Goal: Transaction & Acquisition: Download file/media

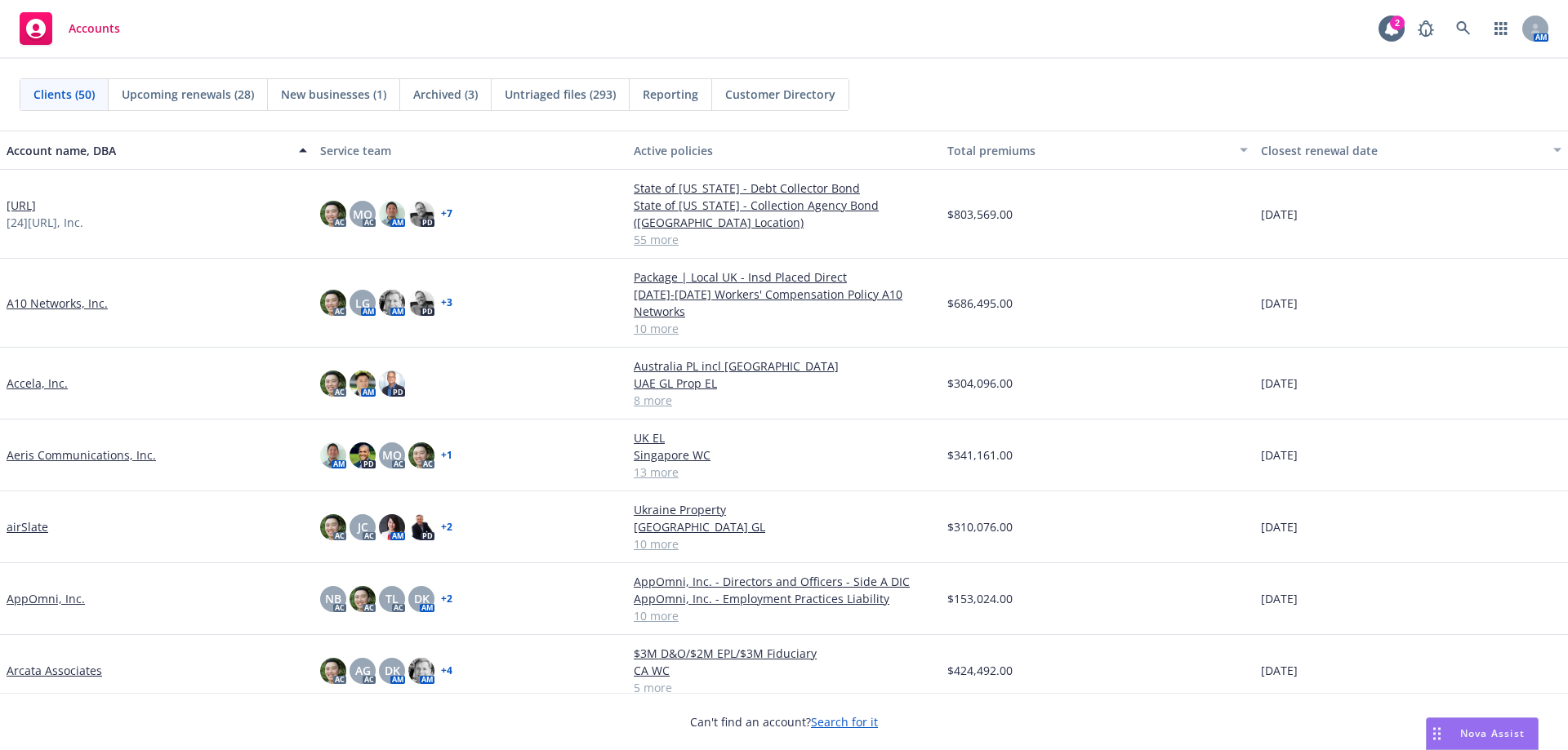
click at [916, 25] on div "Accounts 2 AM" at bounding box center [784, 29] width 1568 height 59
click at [1472, 42] on link at bounding box center [1463, 29] width 33 height 33
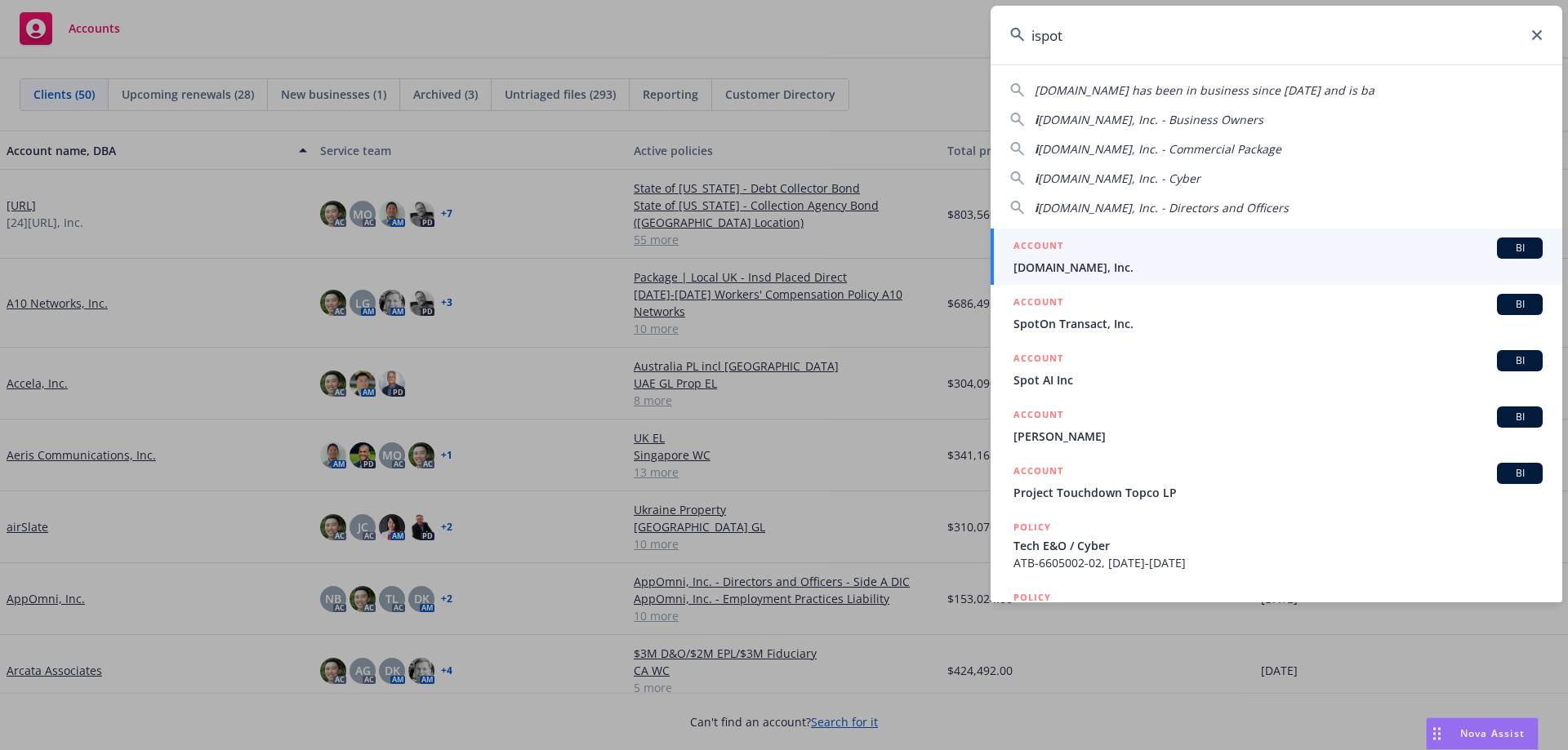
type input "ispot"
click at [1183, 239] on div "ACCOUNT BI" at bounding box center [1278, 248] width 529 height 21
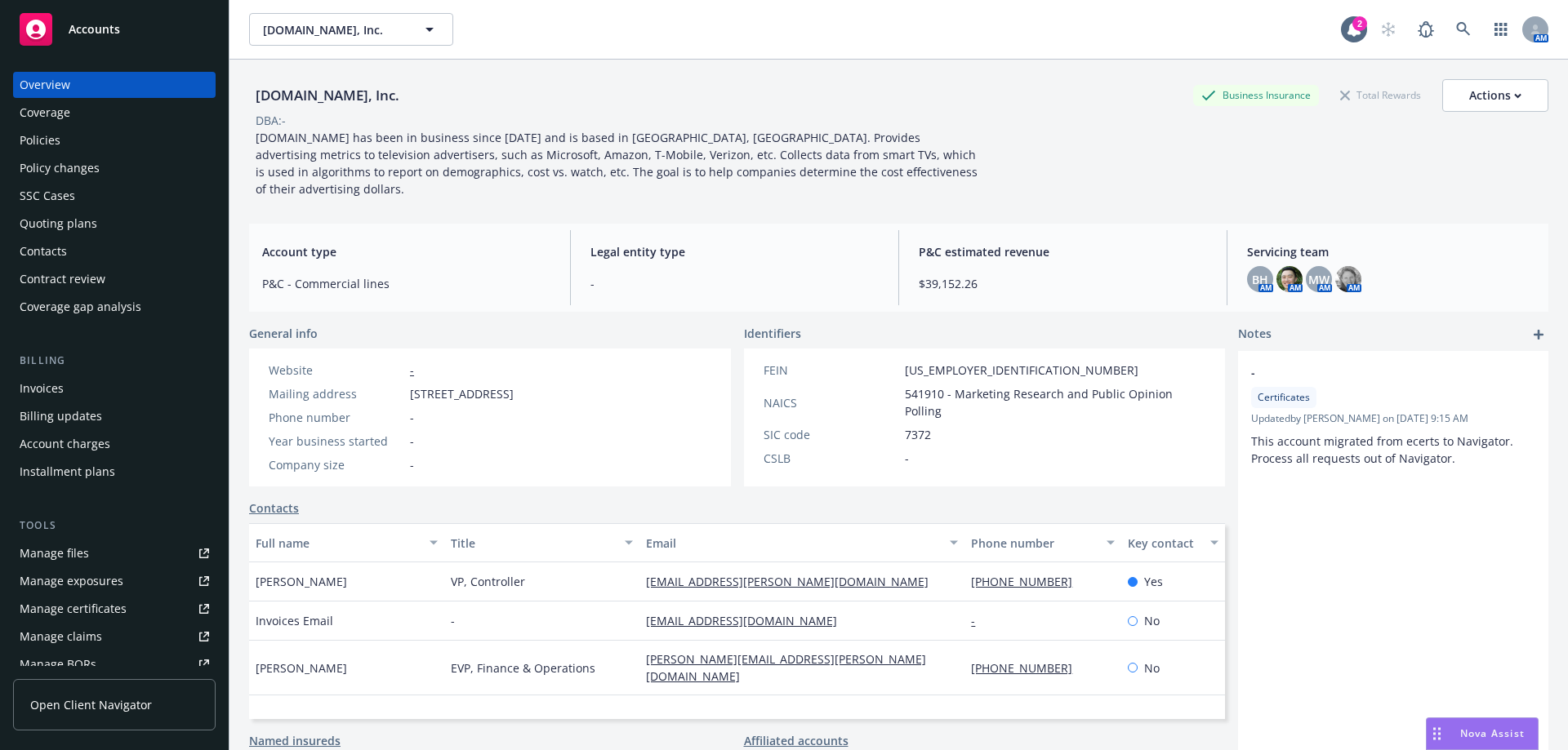
click at [96, 149] on div "Policies" at bounding box center [114, 141] width 190 height 26
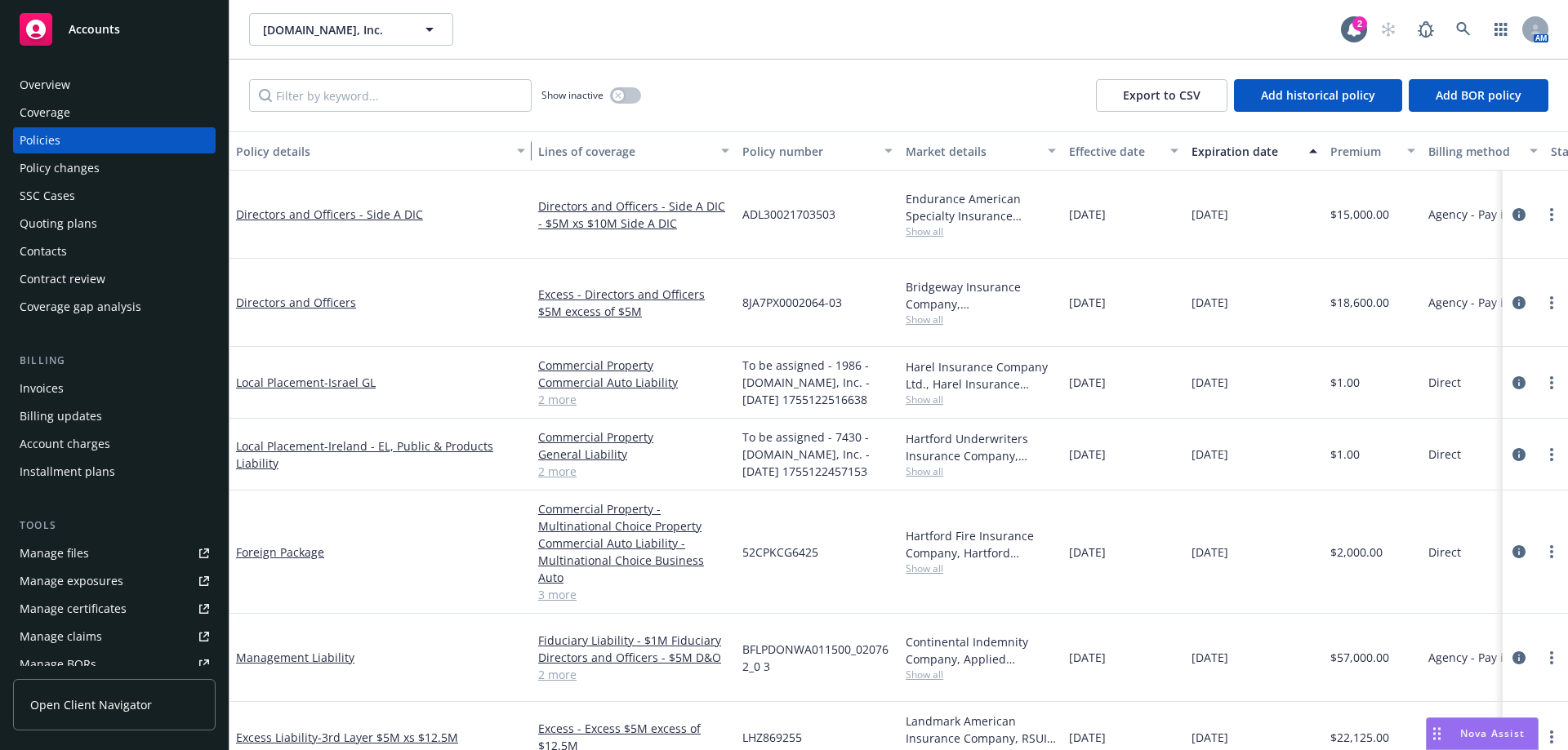
drag, startPoint x: 346, startPoint y: 160, endPoint x: 526, endPoint y: 154, distance: 180.1
click at [526, 154] on div "button" at bounding box center [523, 151] width 8 height 38
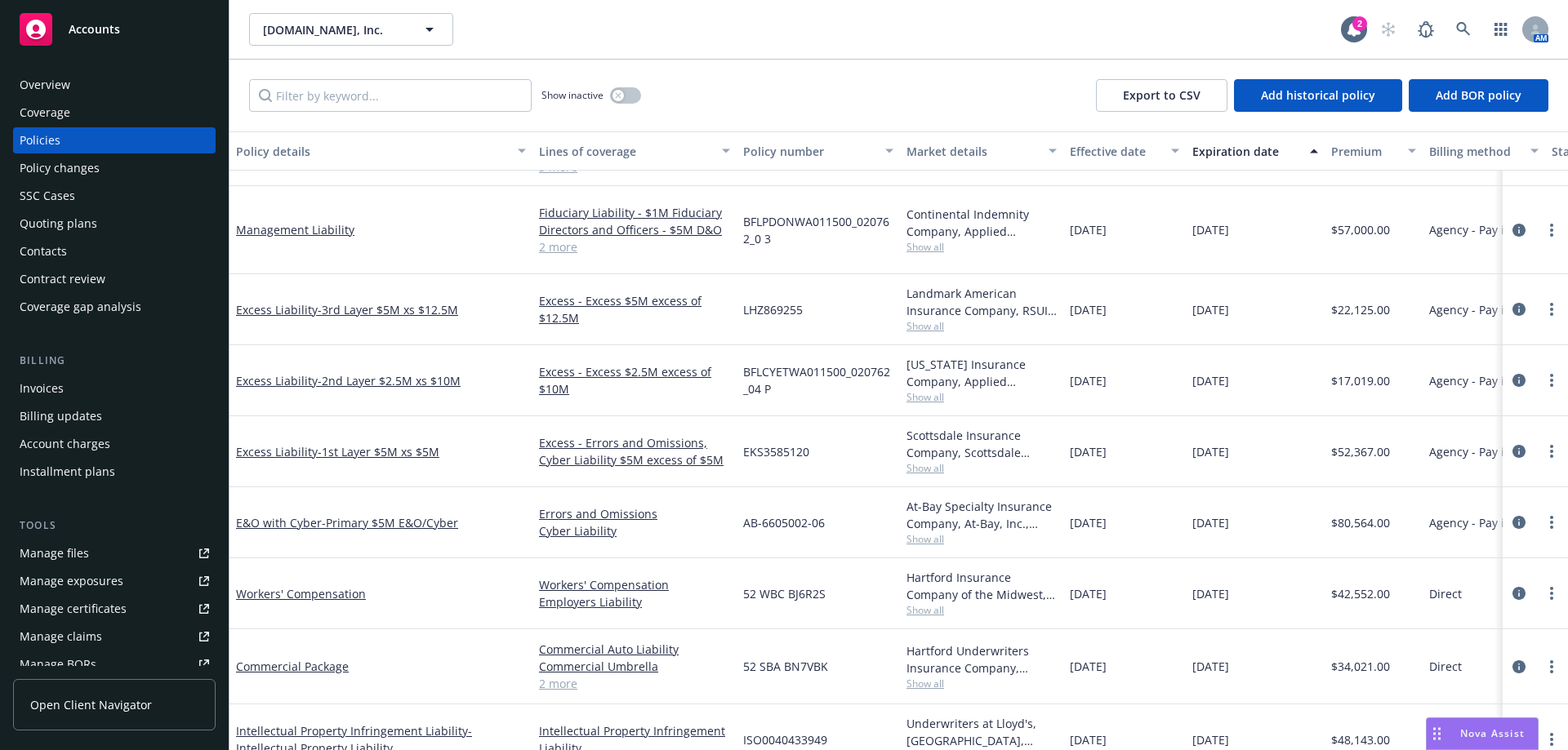
scroll to position [369, 0]
click at [566, 674] on link "2 more" at bounding box center [634, 682] width 191 height 17
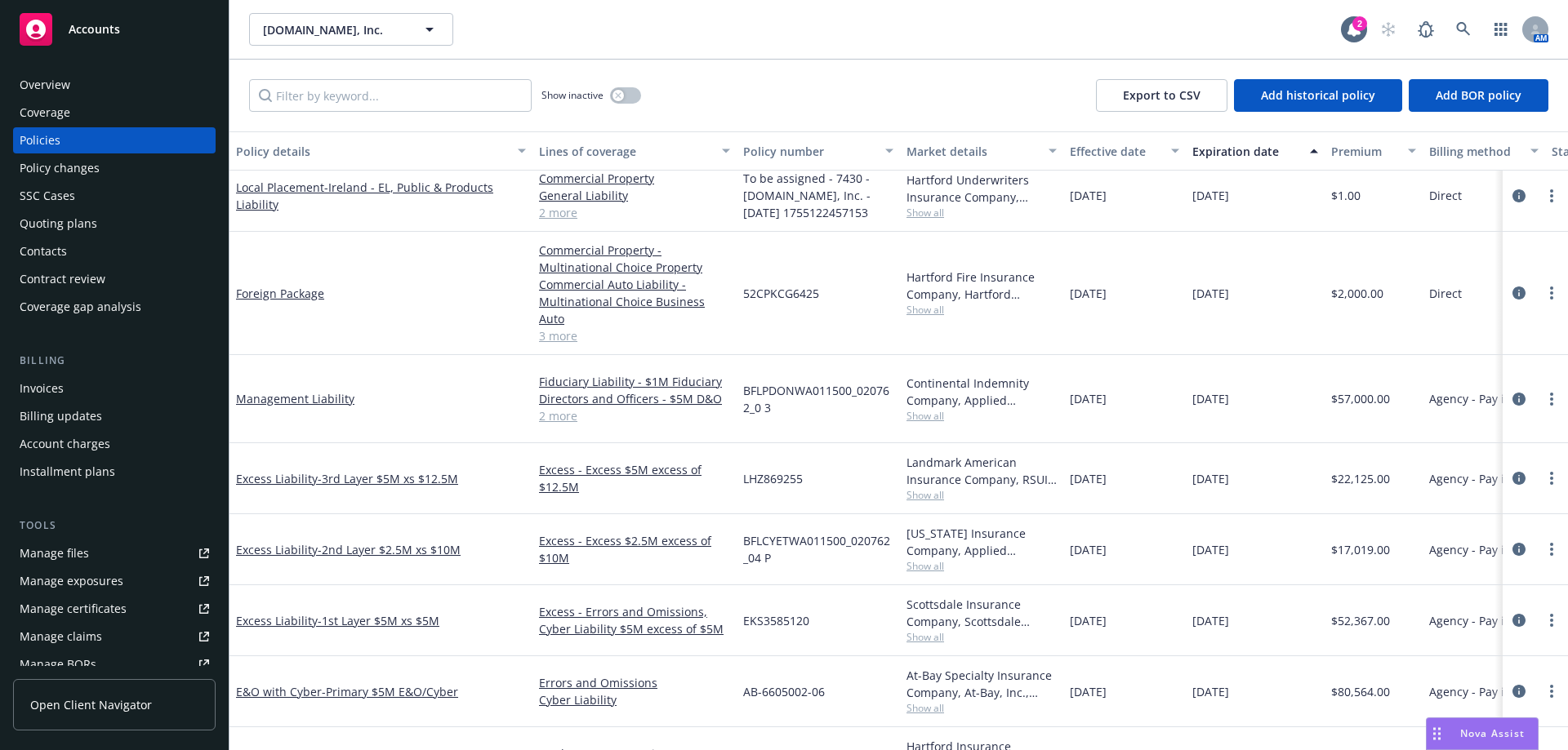
scroll to position [245, 0]
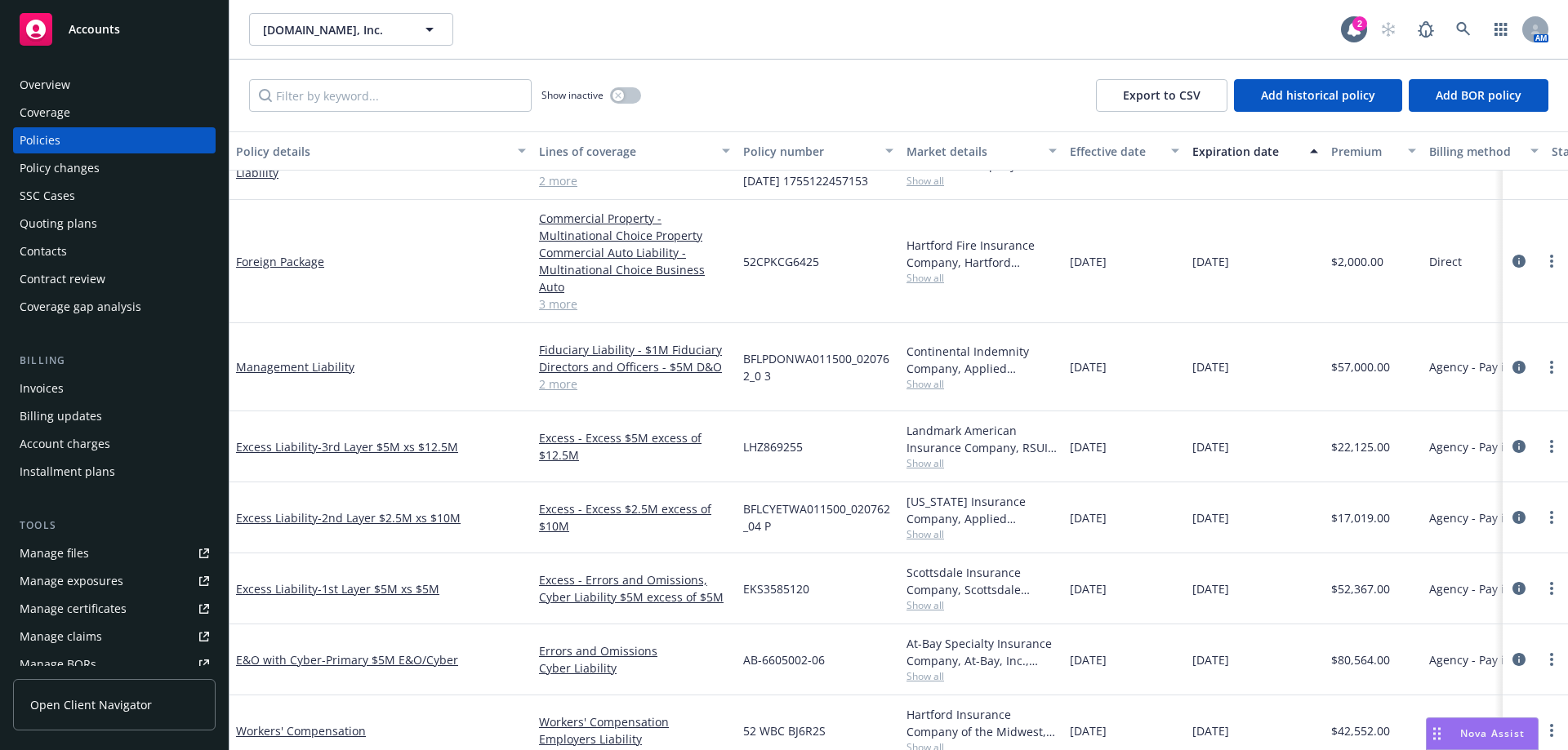
click at [301, 324] on div "Management Liability" at bounding box center [381, 368] width 303 height 88
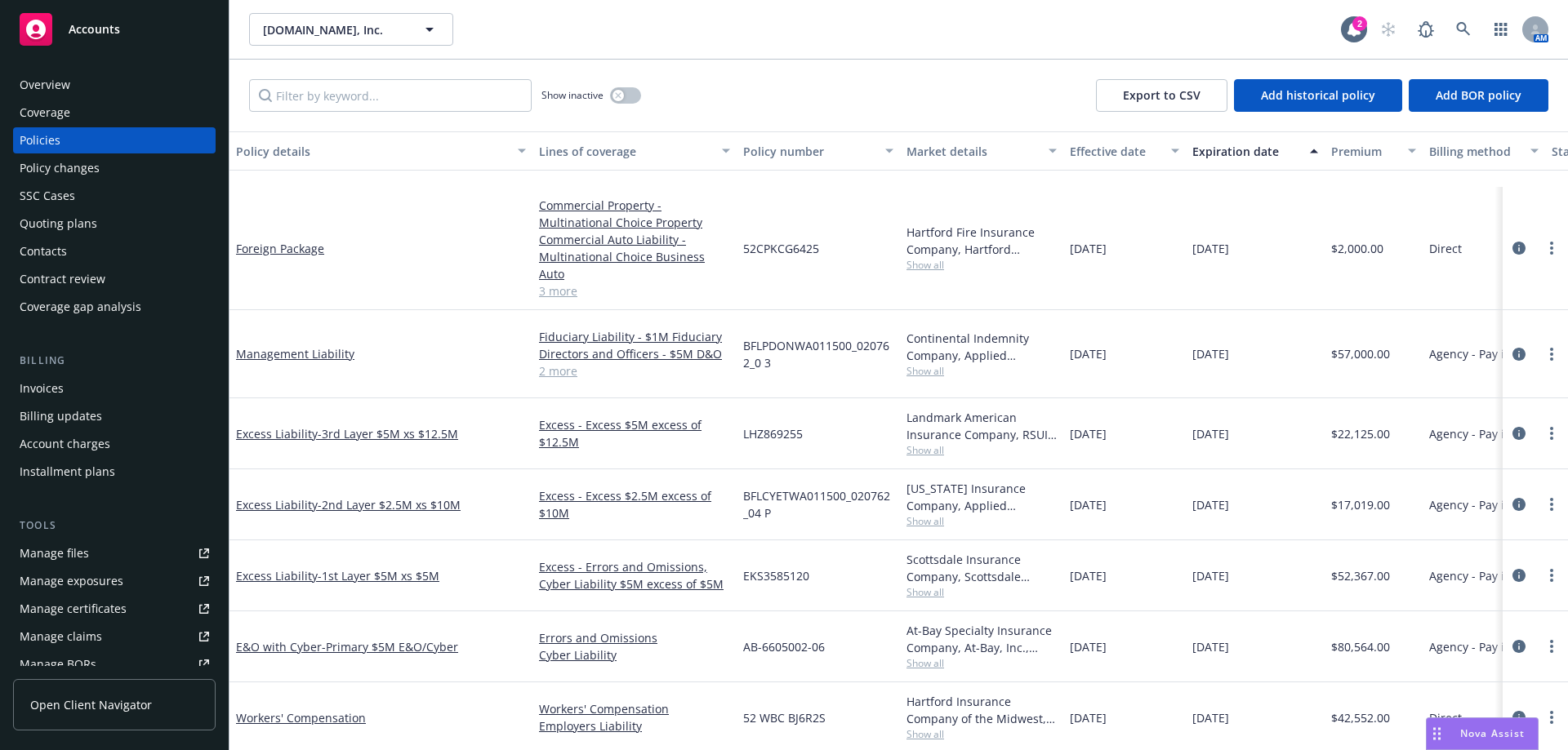
scroll to position [369, 0]
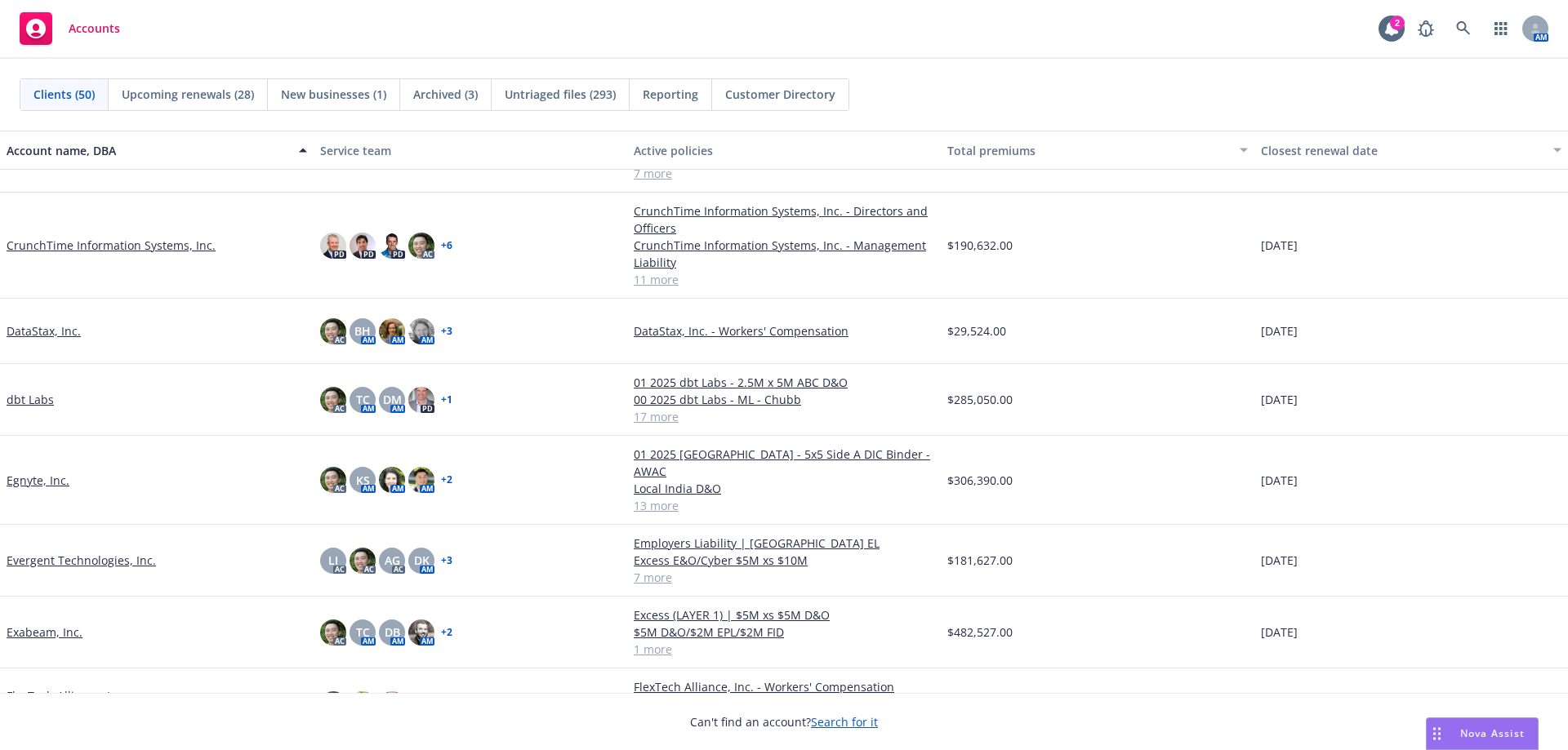
scroll to position [816, 0]
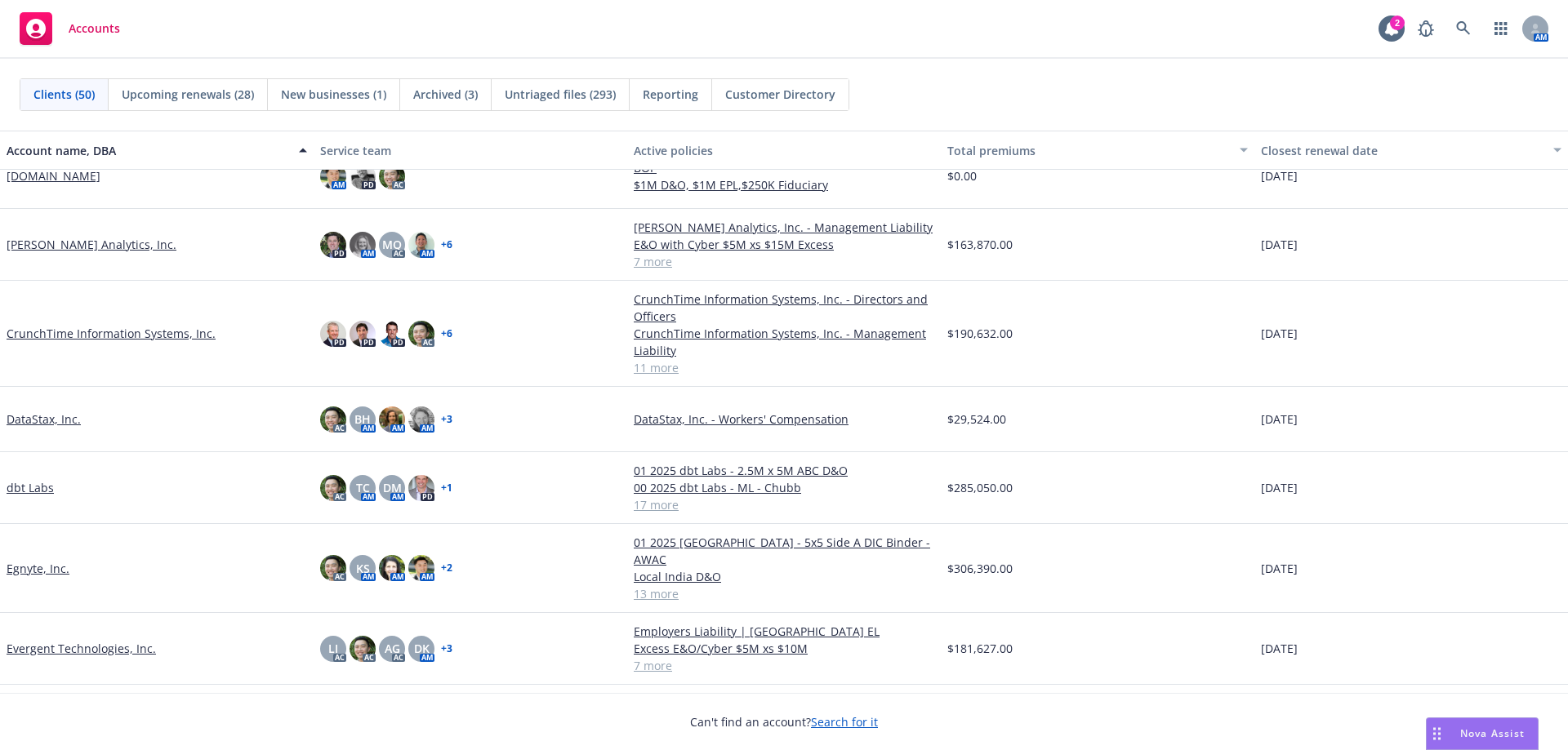
click at [48, 414] on link "DataStax, Inc." at bounding box center [43, 418] width 74 height 17
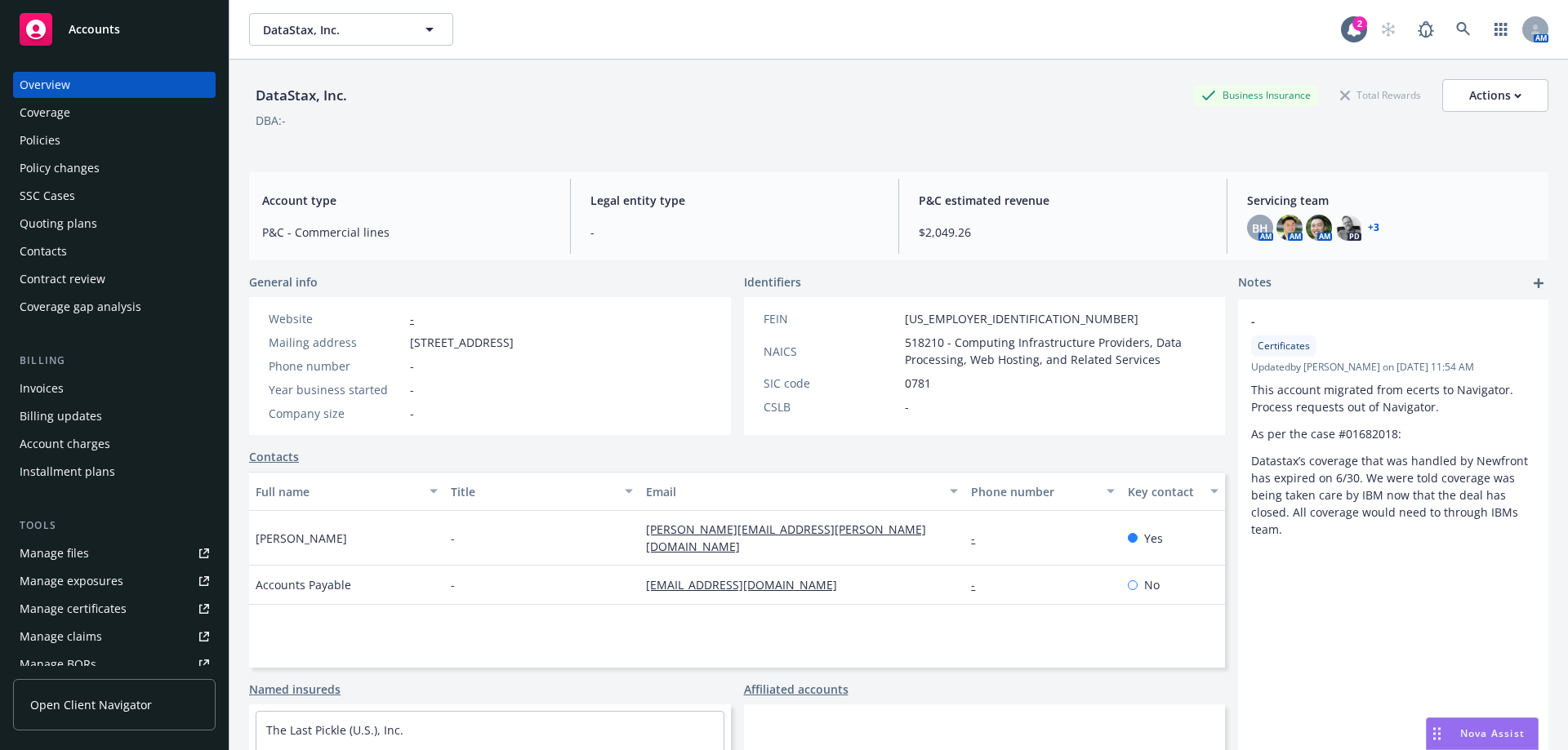
click at [160, 382] on div "Invoices" at bounding box center [114, 388] width 190 height 26
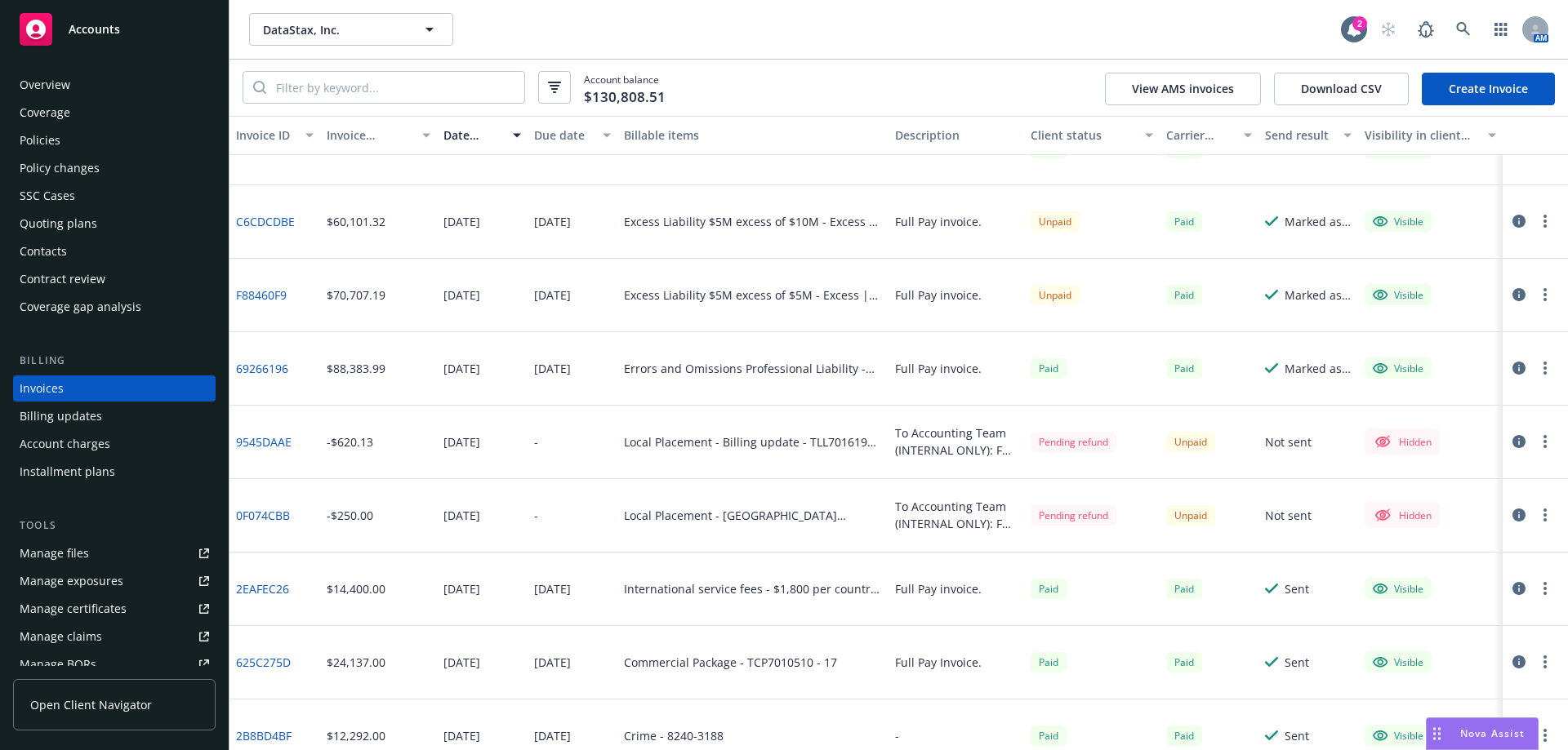
scroll to position [874, 0]
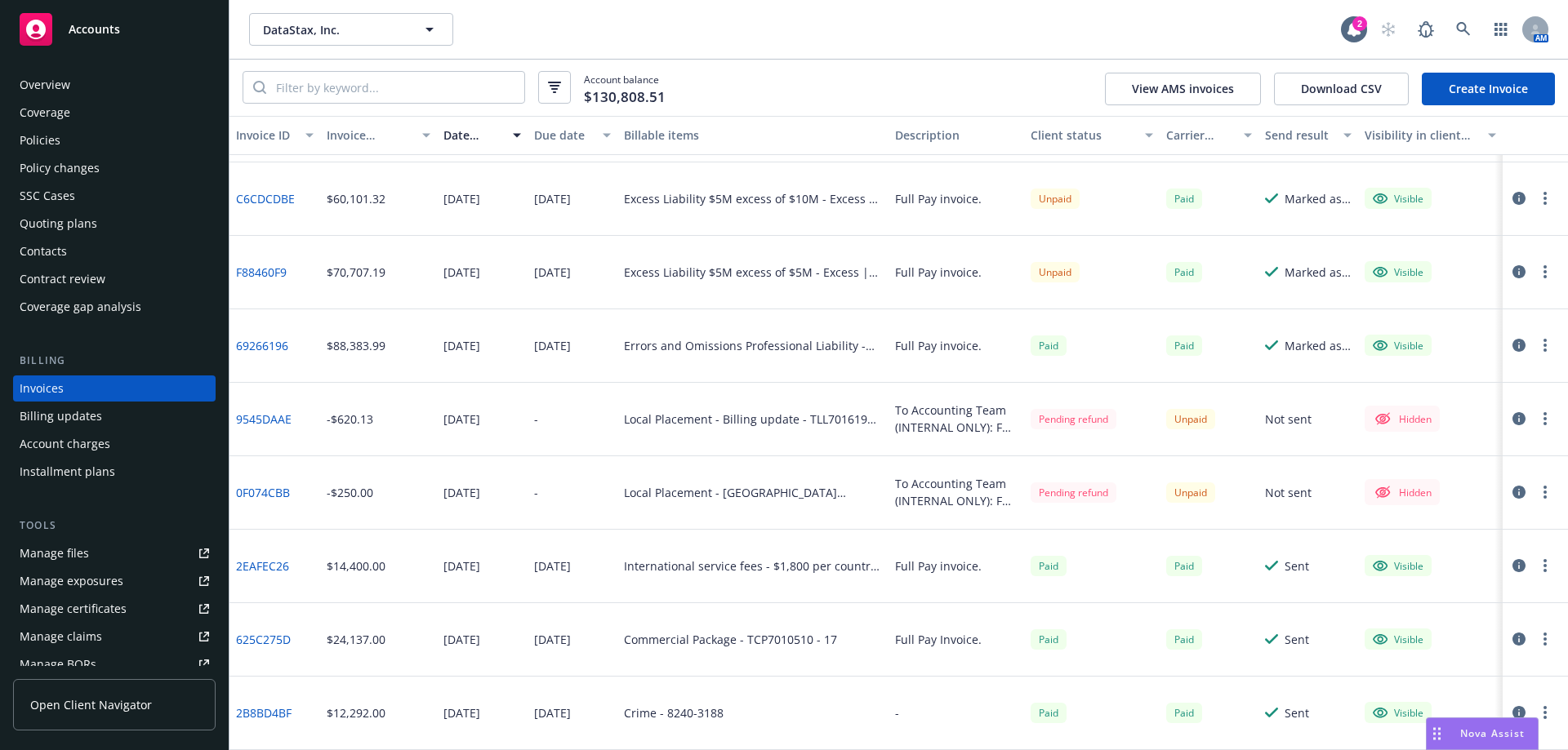
click at [136, 462] on div "Installment plans" at bounding box center [114, 471] width 190 height 26
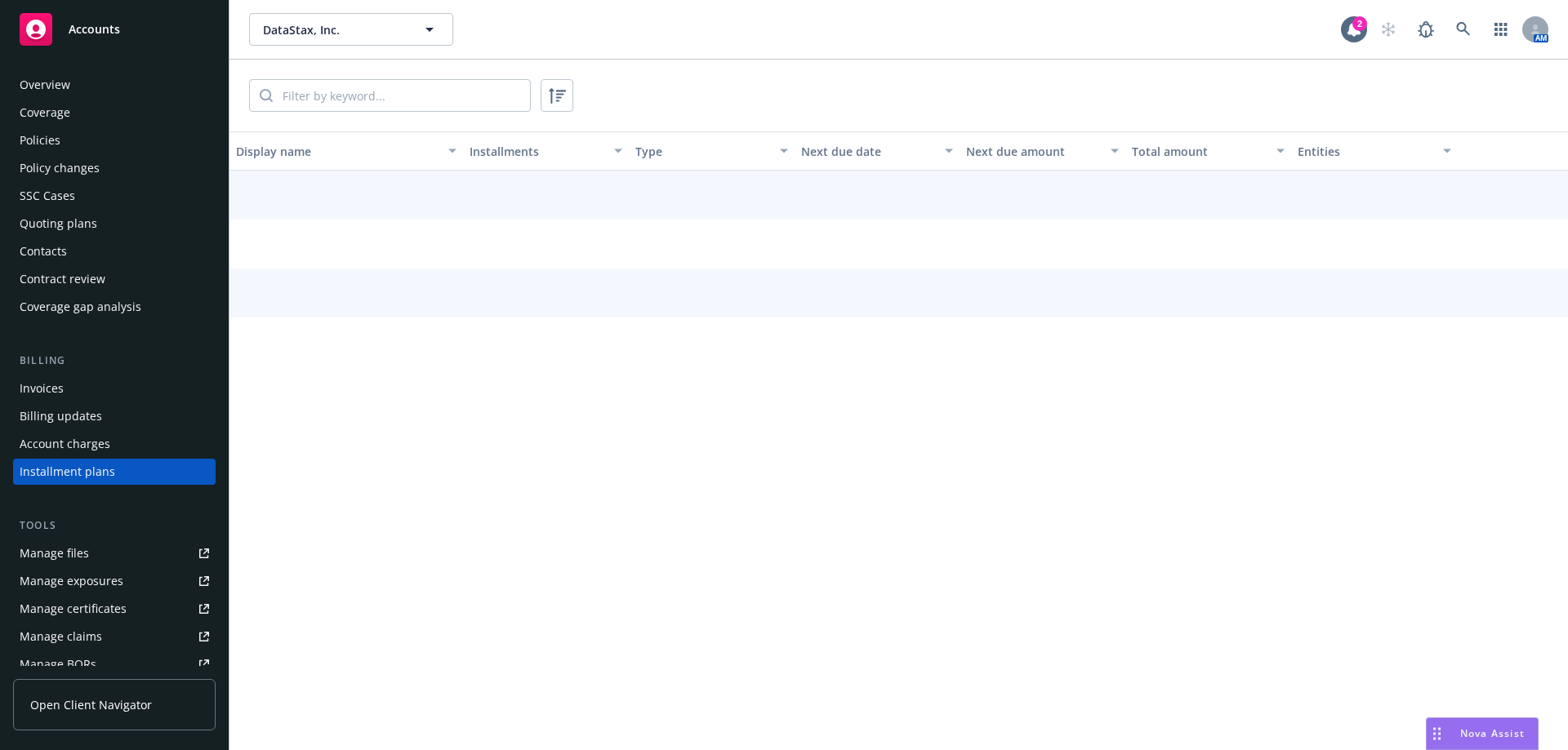
scroll to position [71, 0]
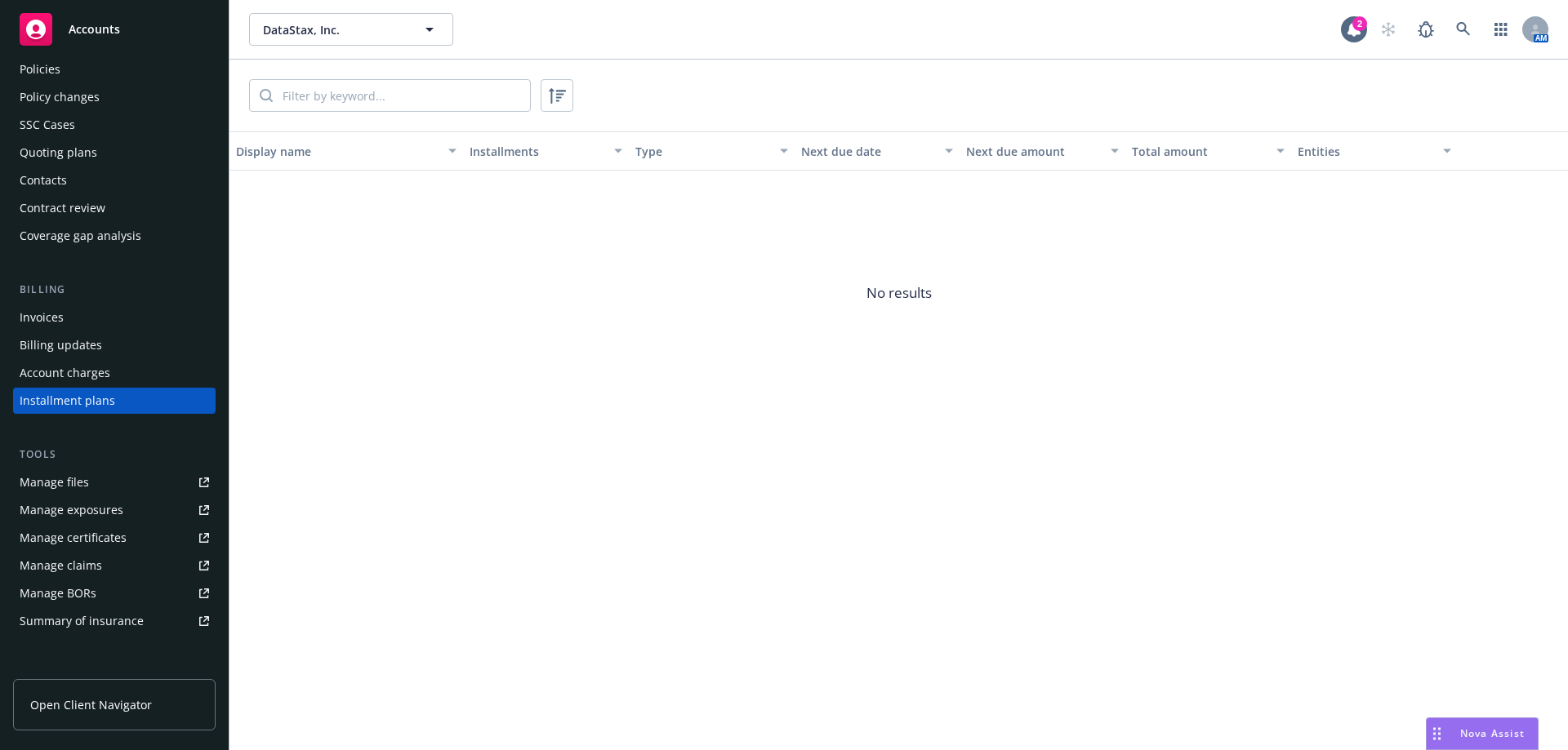
click at [160, 324] on div "Invoices" at bounding box center [114, 318] width 190 height 26
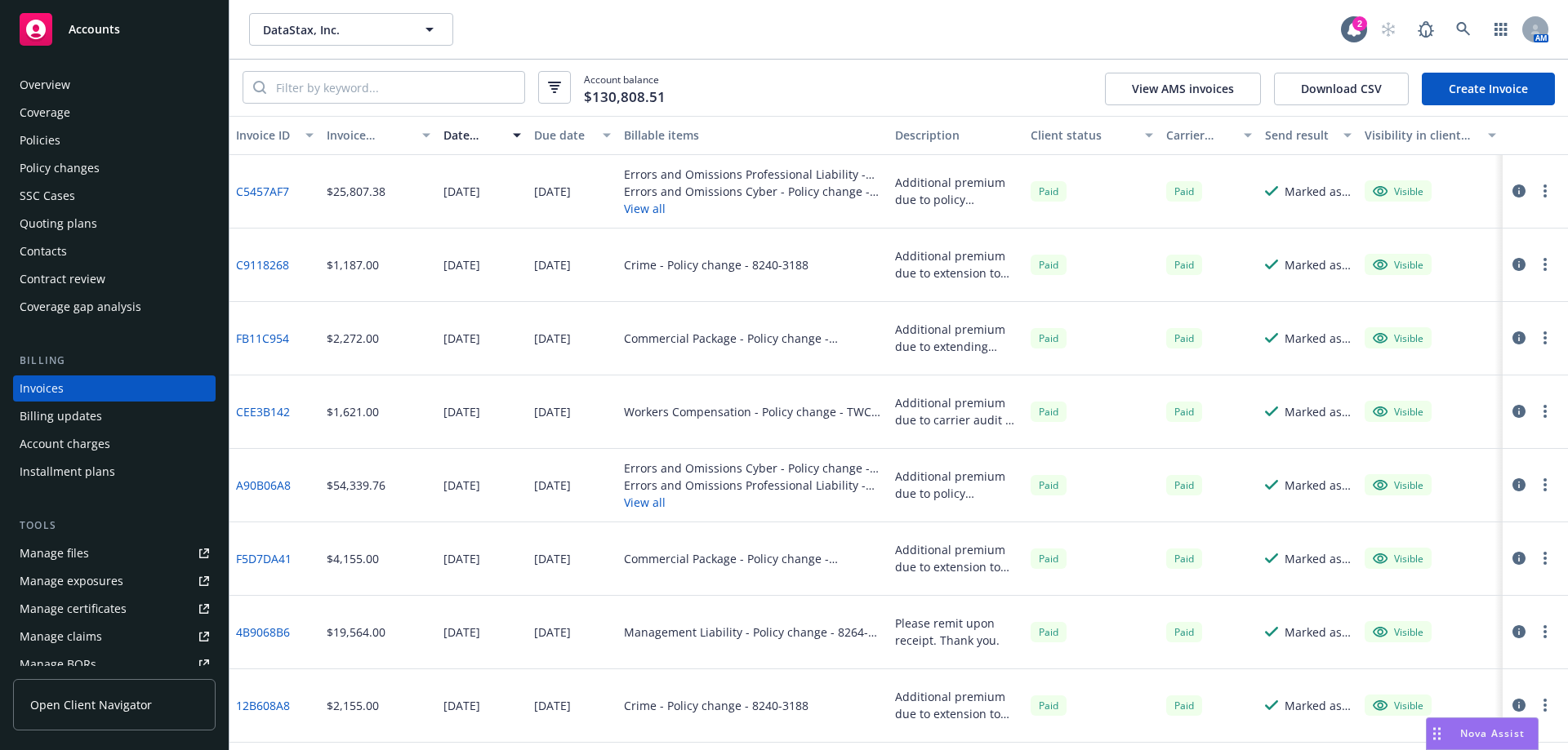
click at [33, 136] on div "Policies" at bounding box center [40, 141] width 41 height 26
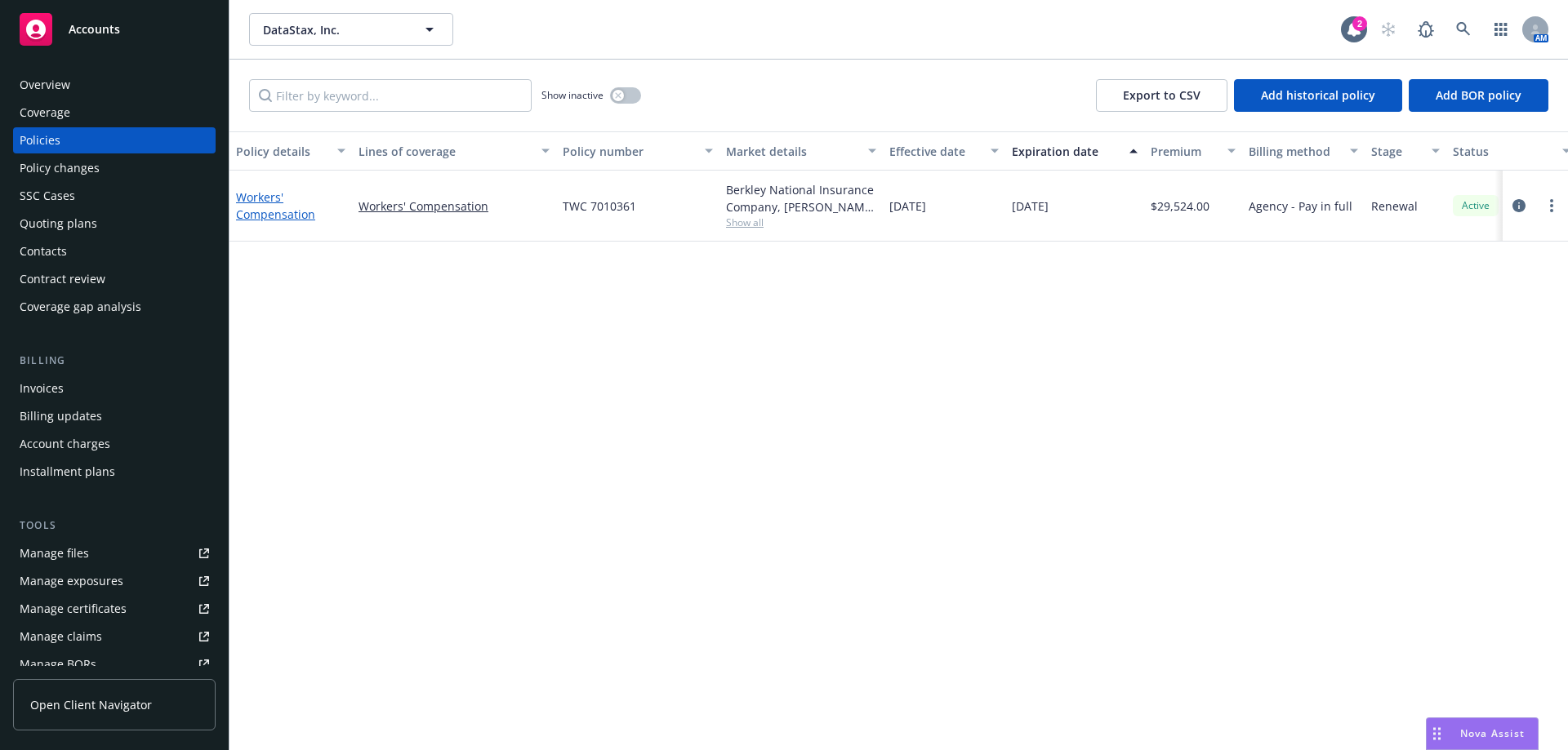
click at [288, 215] on link "Workers' Compensation" at bounding box center [276, 206] width 79 height 33
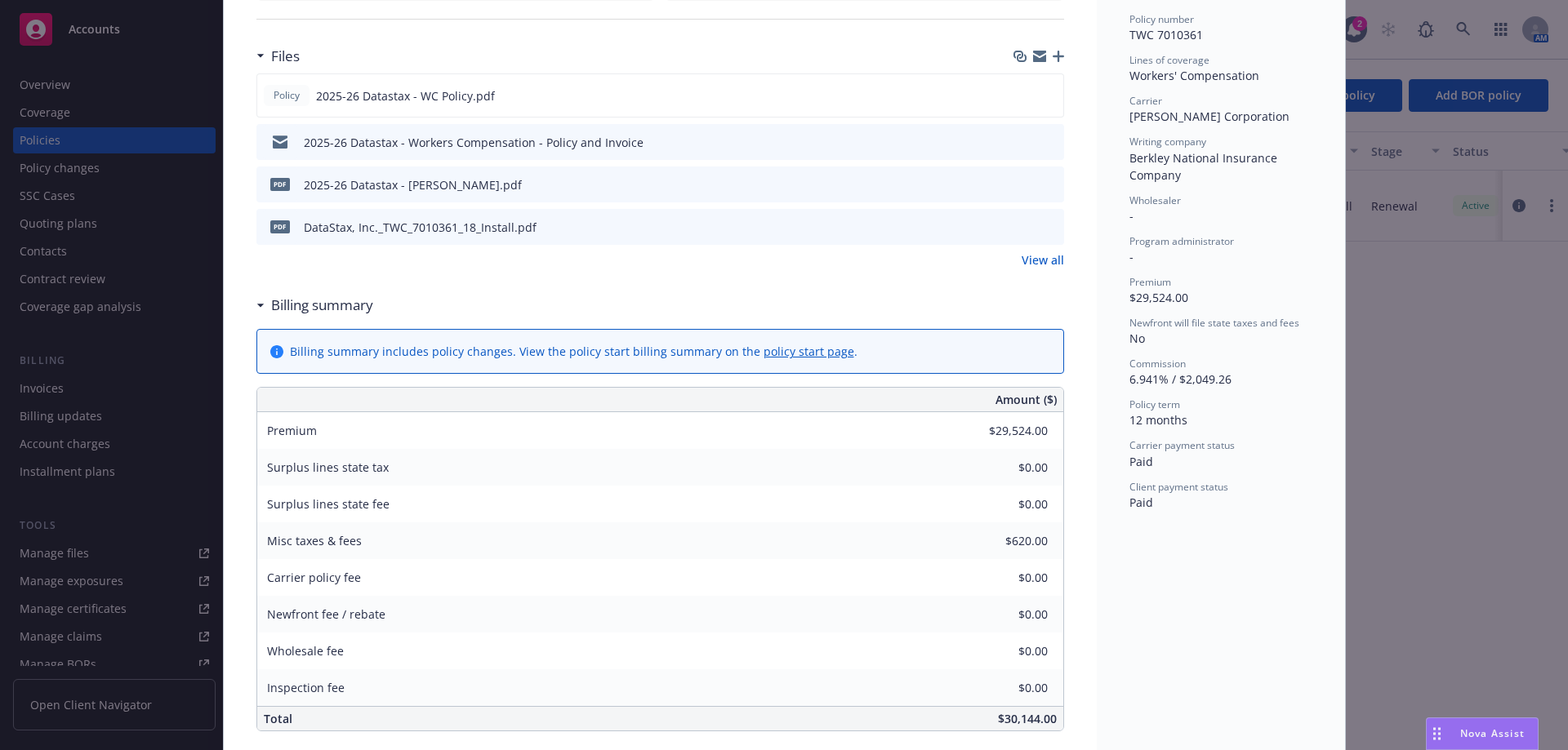
click at [1231, 455] on div "Carrier payment status Paid" at bounding box center [1221, 453] width 183 height 31
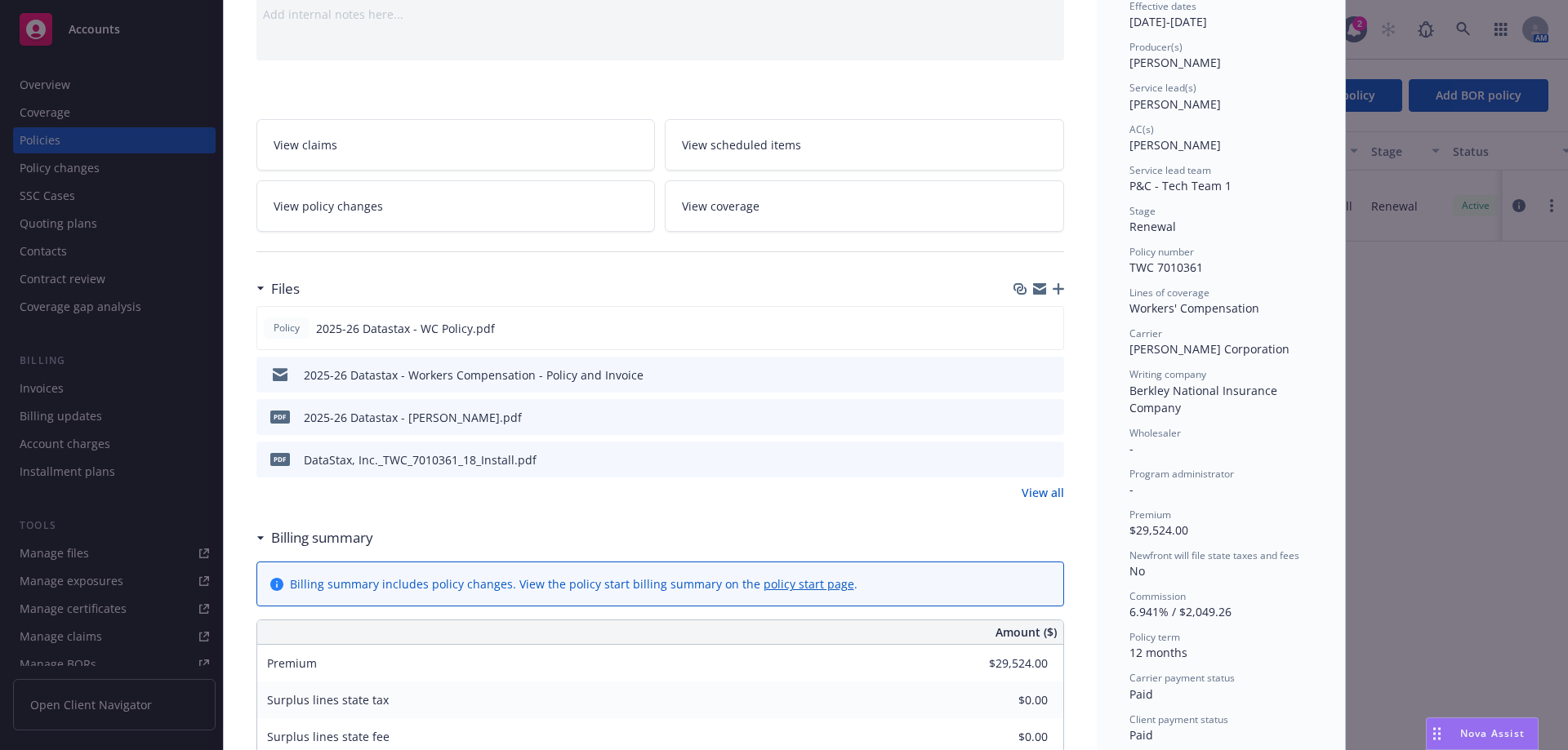
scroll to position [163, 0]
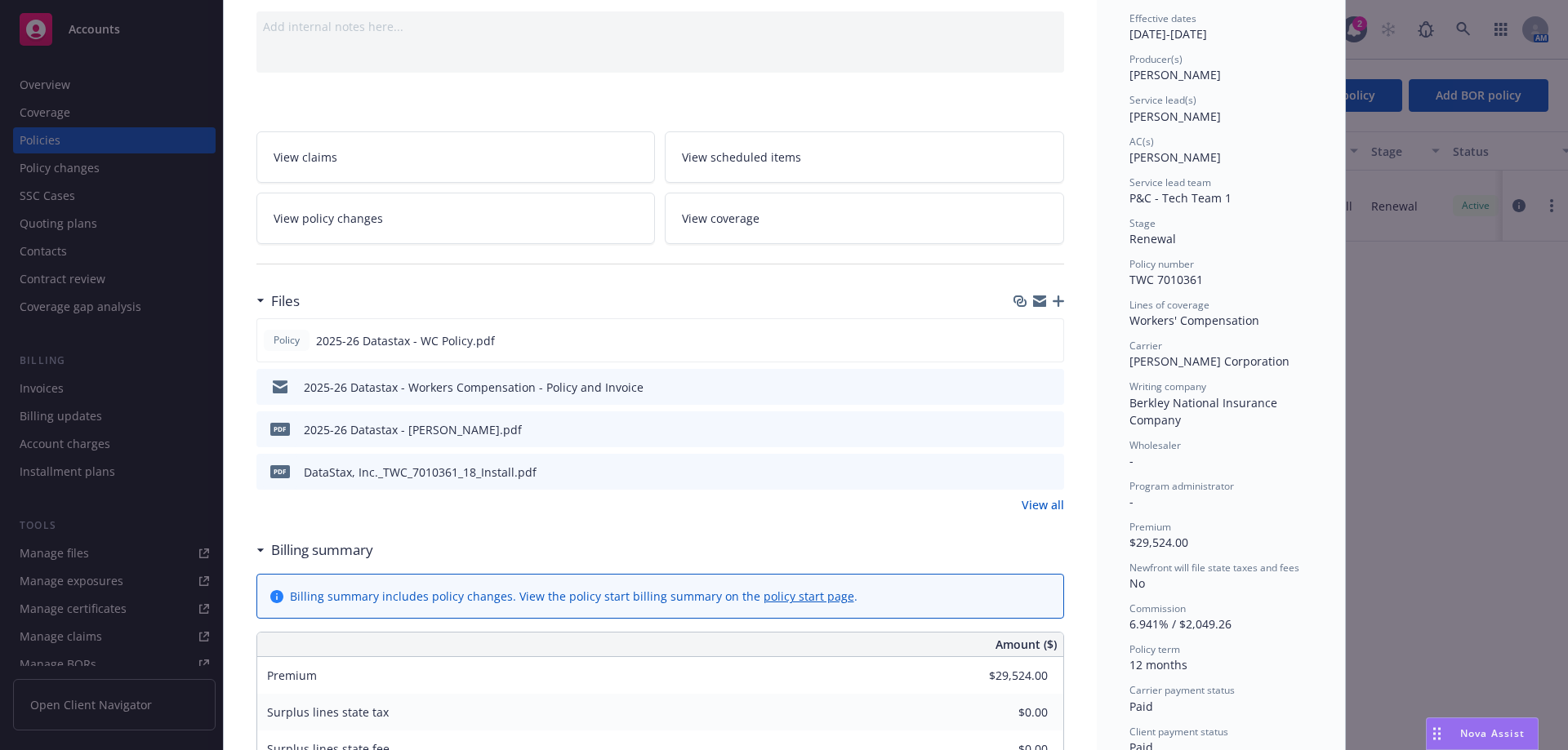
click at [1044, 429] on icon "preview file" at bounding box center [1048, 428] width 15 height 11
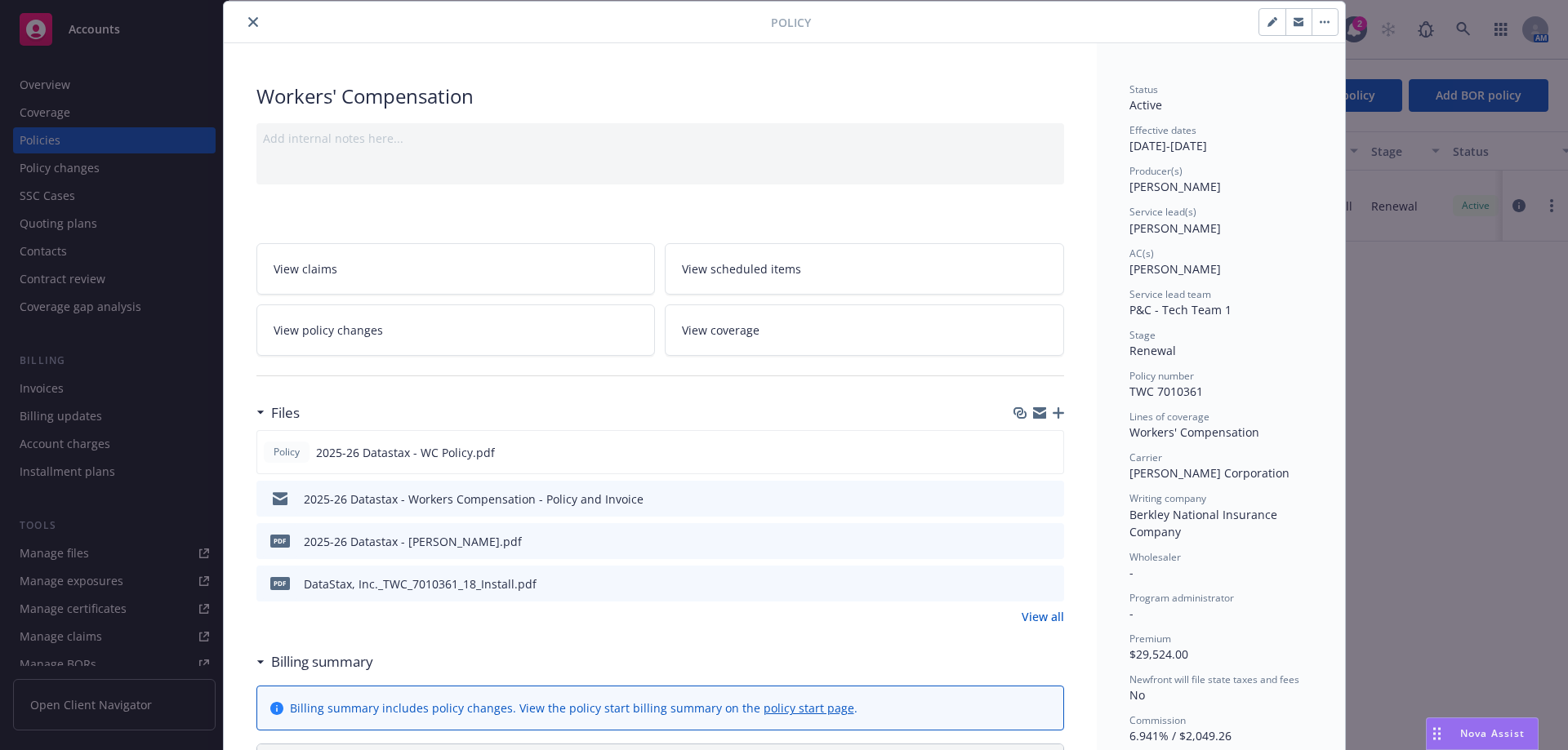
scroll to position [0, 0]
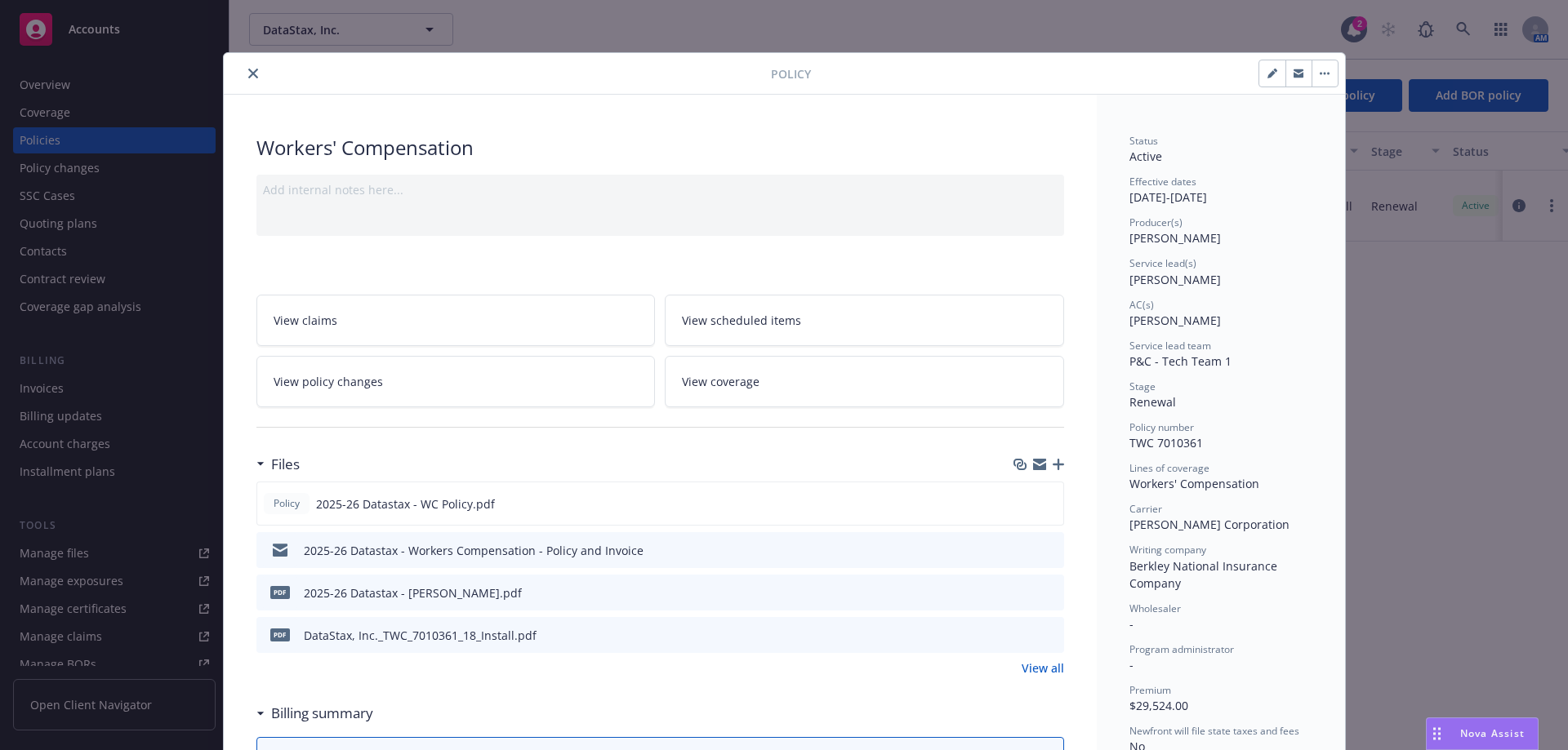
click at [249, 75] on icon "close" at bounding box center [253, 74] width 10 height 10
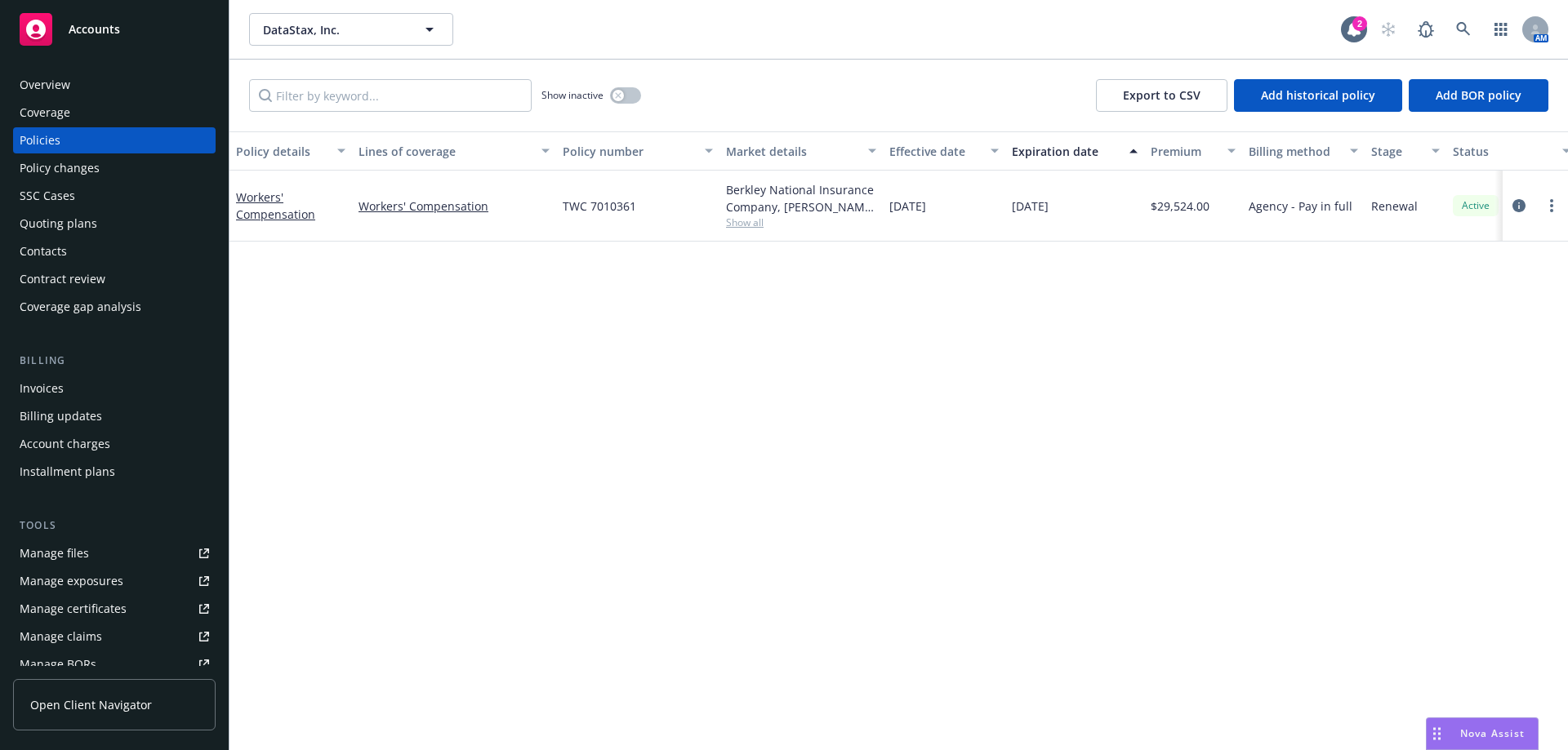
click at [912, 123] on div "Show inactive Export to CSV Add historical policy Add BOR policy" at bounding box center [898, 96] width 1338 height 72
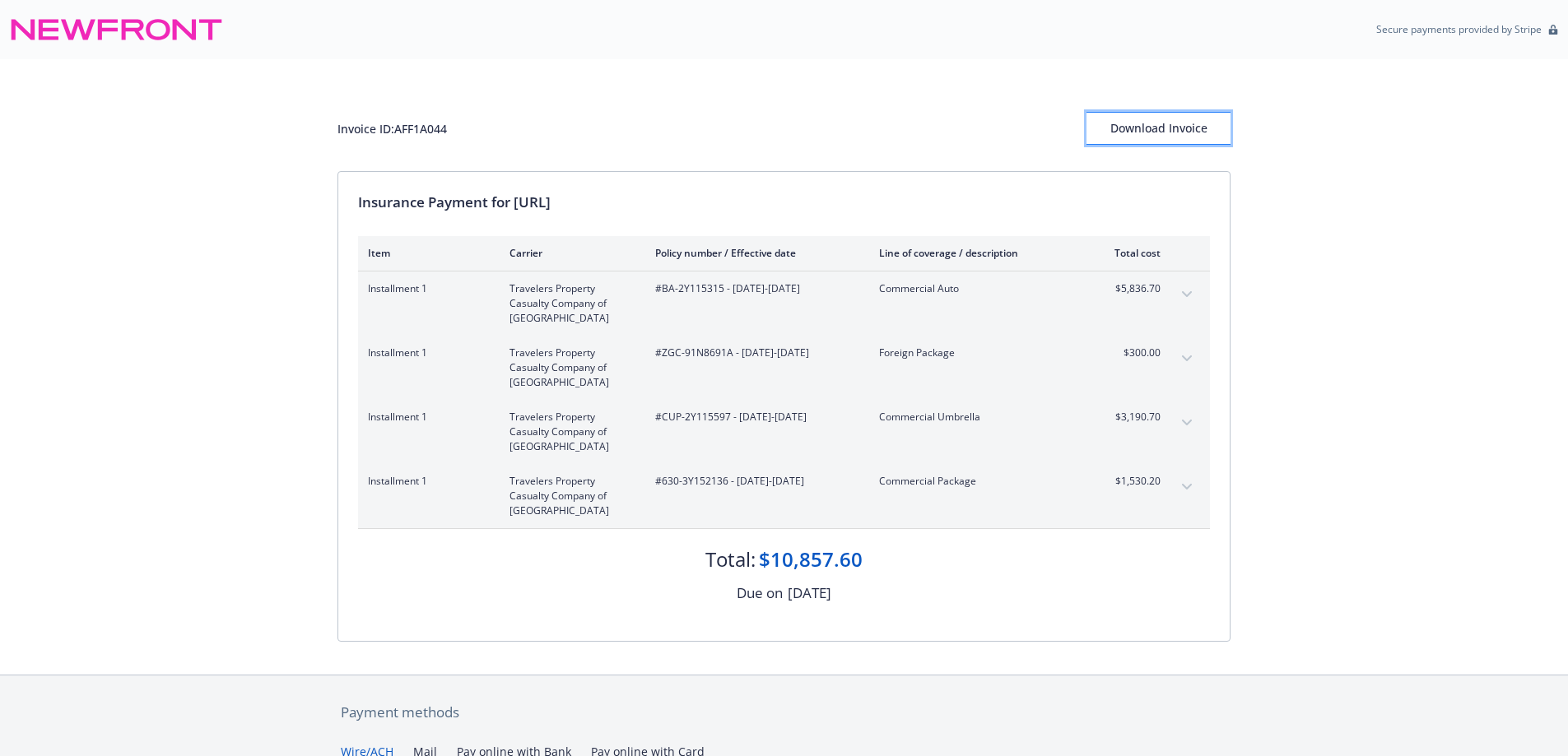
click at [1172, 133] on div "Download Invoice" at bounding box center [1158, 128] width 144 height 31
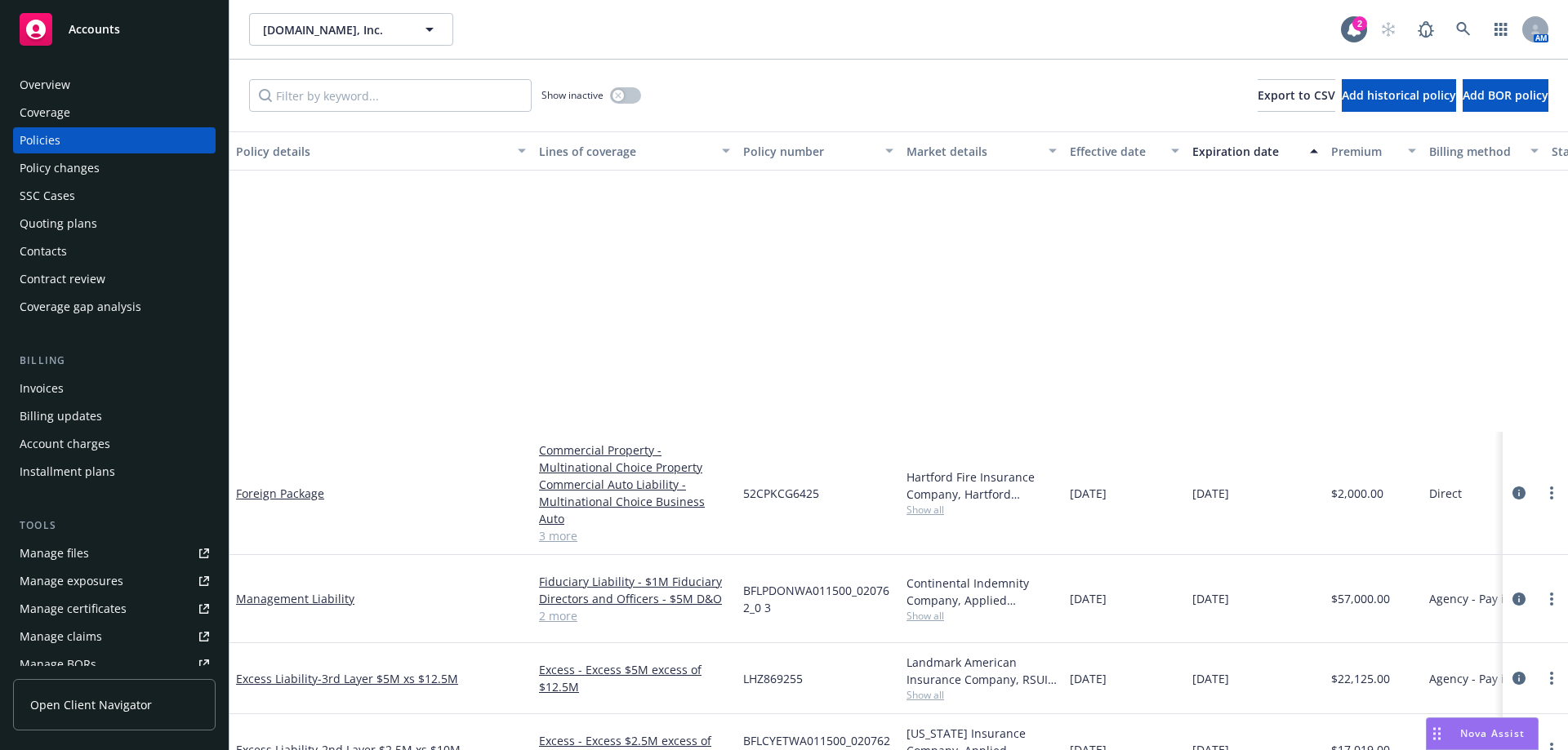
scroll to position [369, 0]
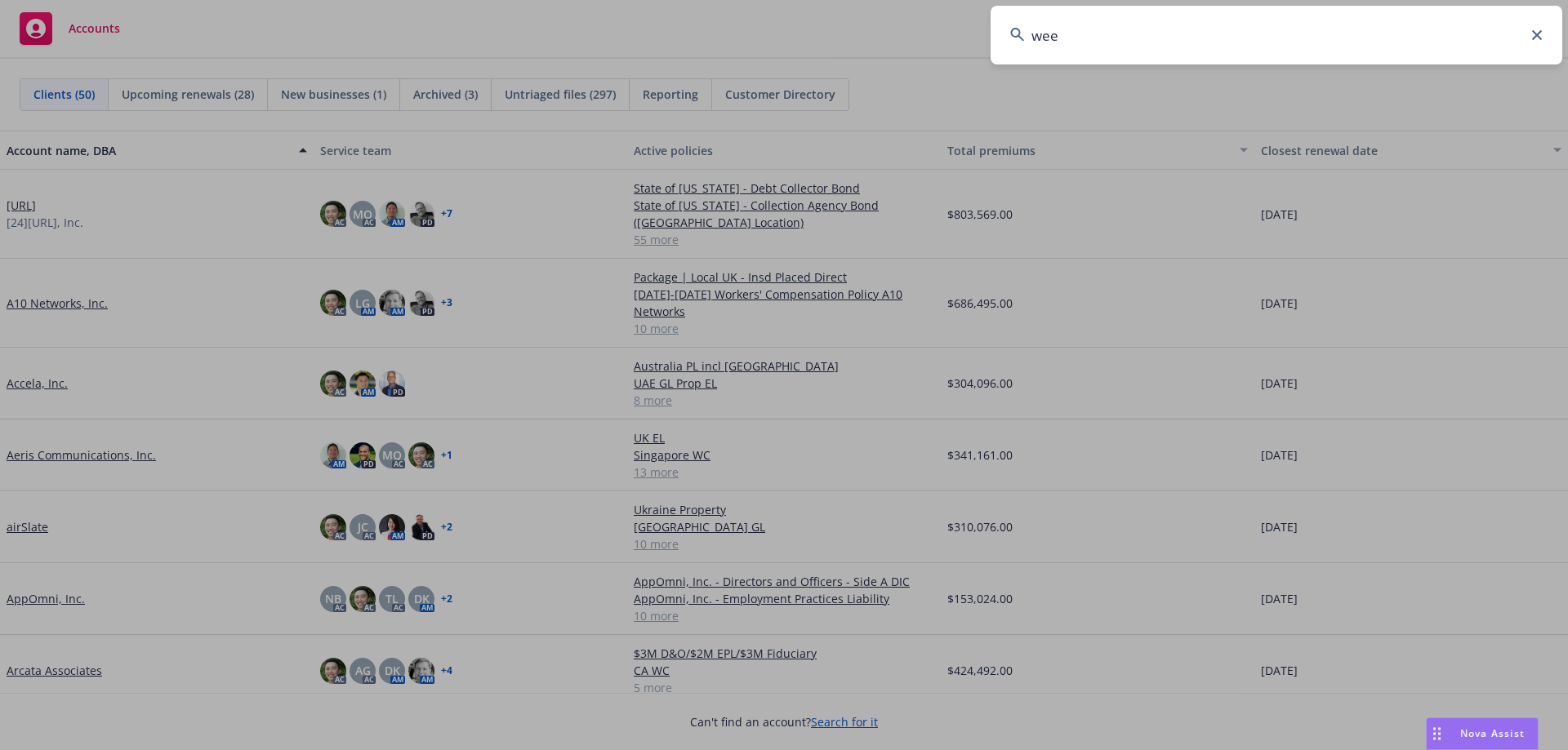
type input "weee"
